Goal: Information Seeking & Learning: Learn about a topic

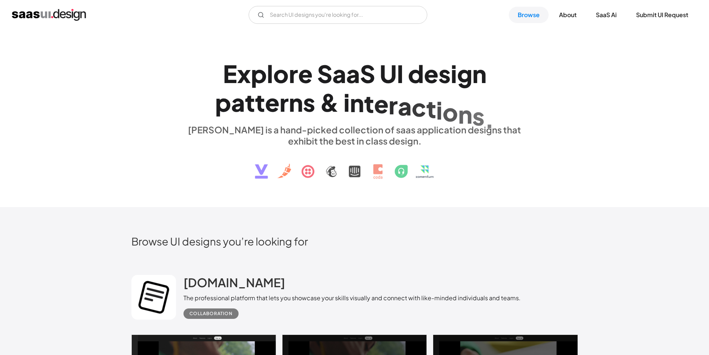
click at [388, 29] on div "V7 Labs Gen AI Application Design Best-in-class data labeling tool. GenAI Close…" at bounding box center [354, 15] width 709 height 30
click at [386, 17] on input "Email Form" at bounding box center [338, 15] width 179 height 18
type input "onboarding"
click at [376, 173] on img at bounding box center [354, 165] width 225 height 39
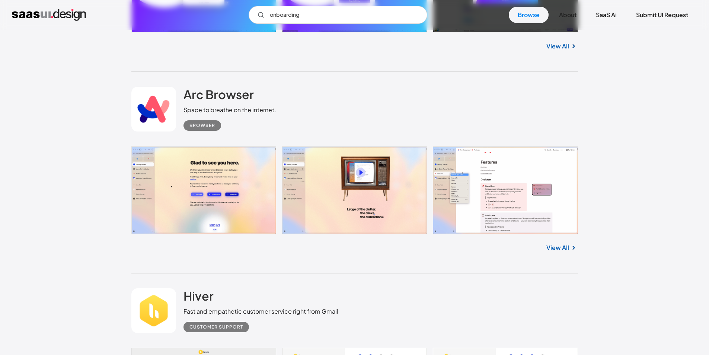
scroll to position [5276, 0]
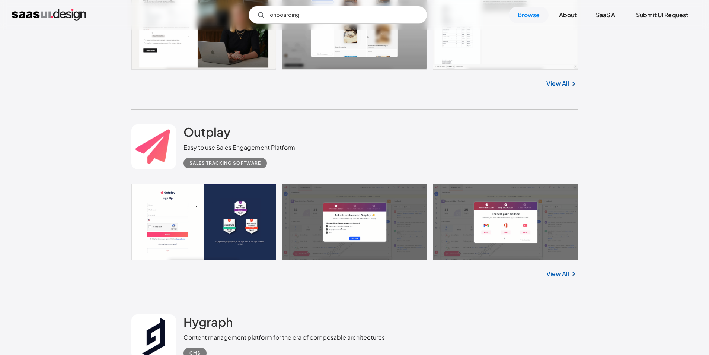
click at [246, 211] on link at bounding box center [354, 222] width 447 height 76
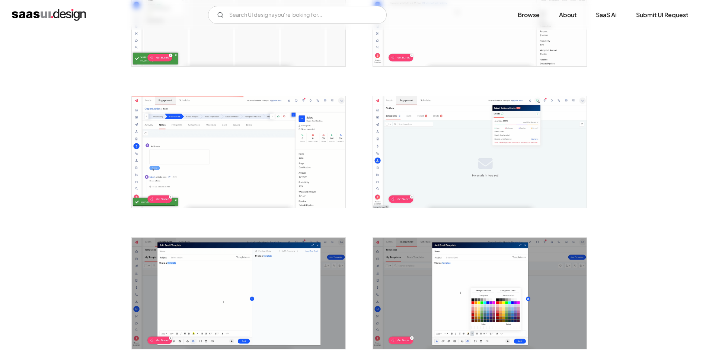
scroll to position [1451, 0]
